Goal: Task Accomplishment & Management: Complete application form

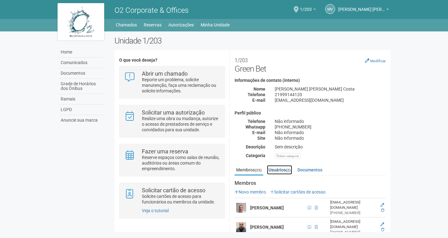
click at [278, 171] on link "Usuários (2)" at bounding box center [279, 169] width 25 height 9
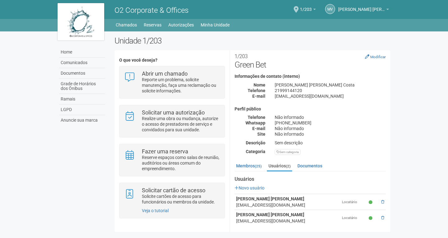
scroll to position [5, 0]
click at [249, 163] on link "Membros (25)" at bounding box center [249, 164] width 29 height 9
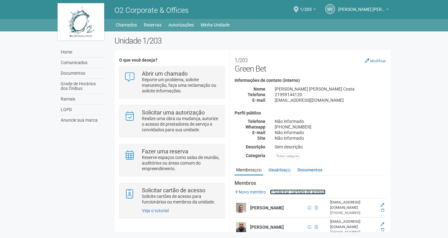
click at [306, 193] on link "Solicitar cartões de acesso" at bounding box center [297, 191] width 55 height 5
